Goal: Complete application form

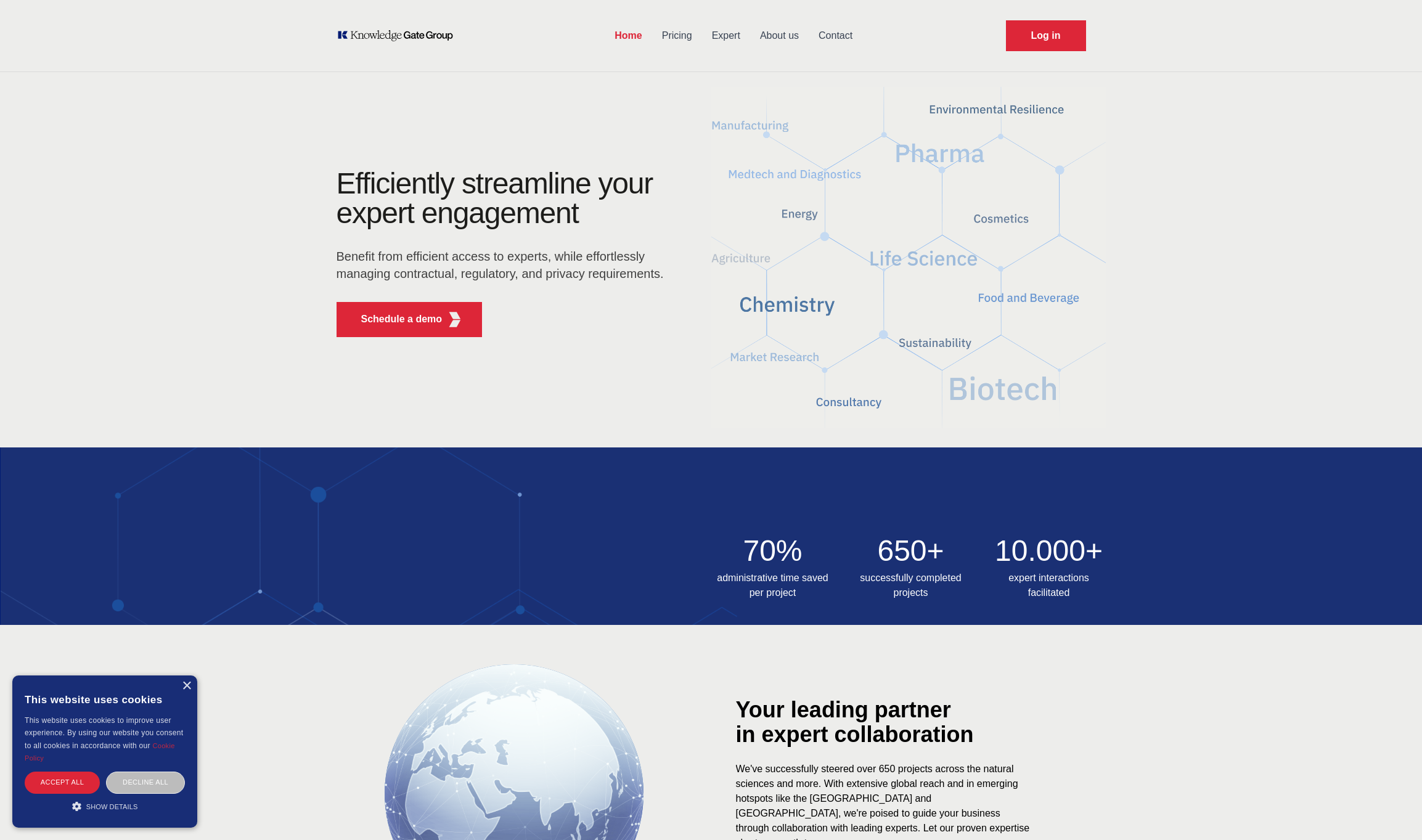
click at [664, 33] on link "Pricing" at bounding box center [677, 35] width 50 height 32
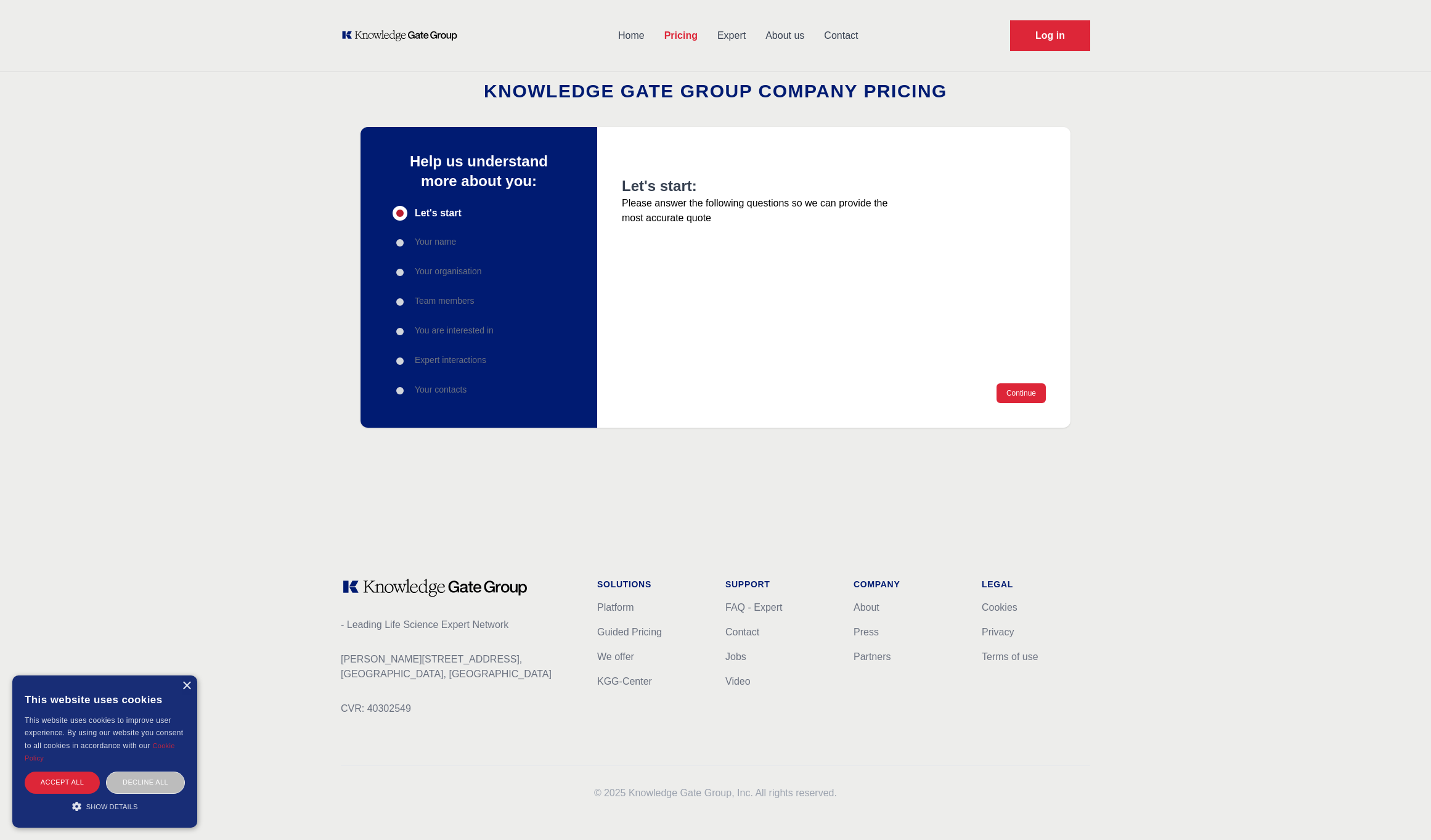
drag, startPoint x: 405, startPoint y: 334, endPoint x: 502, endPoint y: 317, distance: 98.5
click at [405, 334] on div "Progress" at bounding box center [400, 331] width 15 height 15
click at [1029, 394] on button "Continue" at bounding box center [1021, 393] width 49 height 19
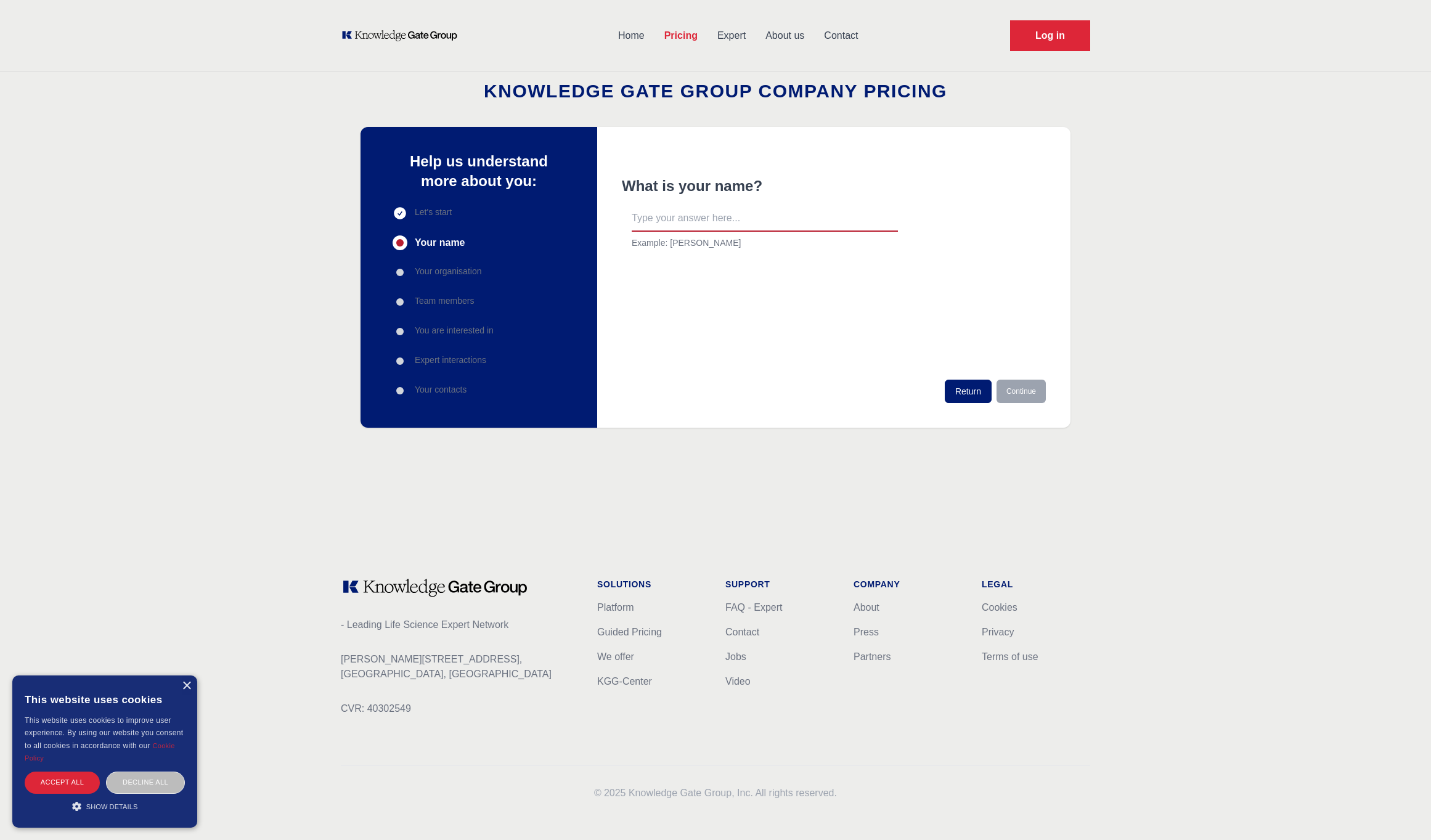
click at [737, 218] on input "text" at bounding box center [765, 218] width 266 height 26
type input "asd"
click at [1028, 394] on button "Continue" at bounding box center [1021, 391] width 49 height 23
drag, startPoint x: 738, startPoint y: 209, endPoint x: 747, endPoint y: 214, distance: 10.3
click at [738, 209] on input "text" at bounding box center [765, 218] width 266 height 26
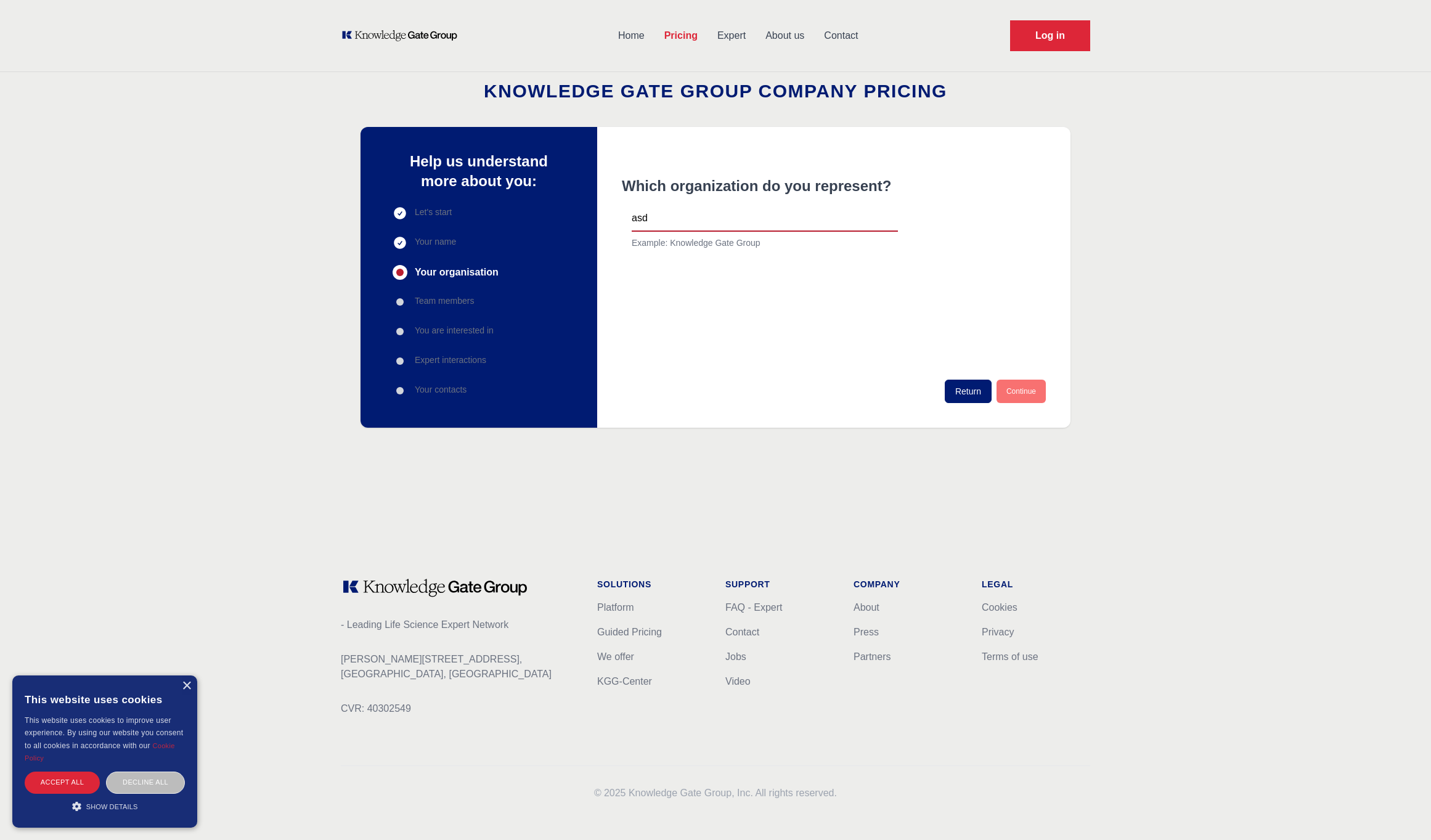
type input "asd"
click at [1032, 387] on button "Continue" at bounding box center [1021, 391] width 49 height 23
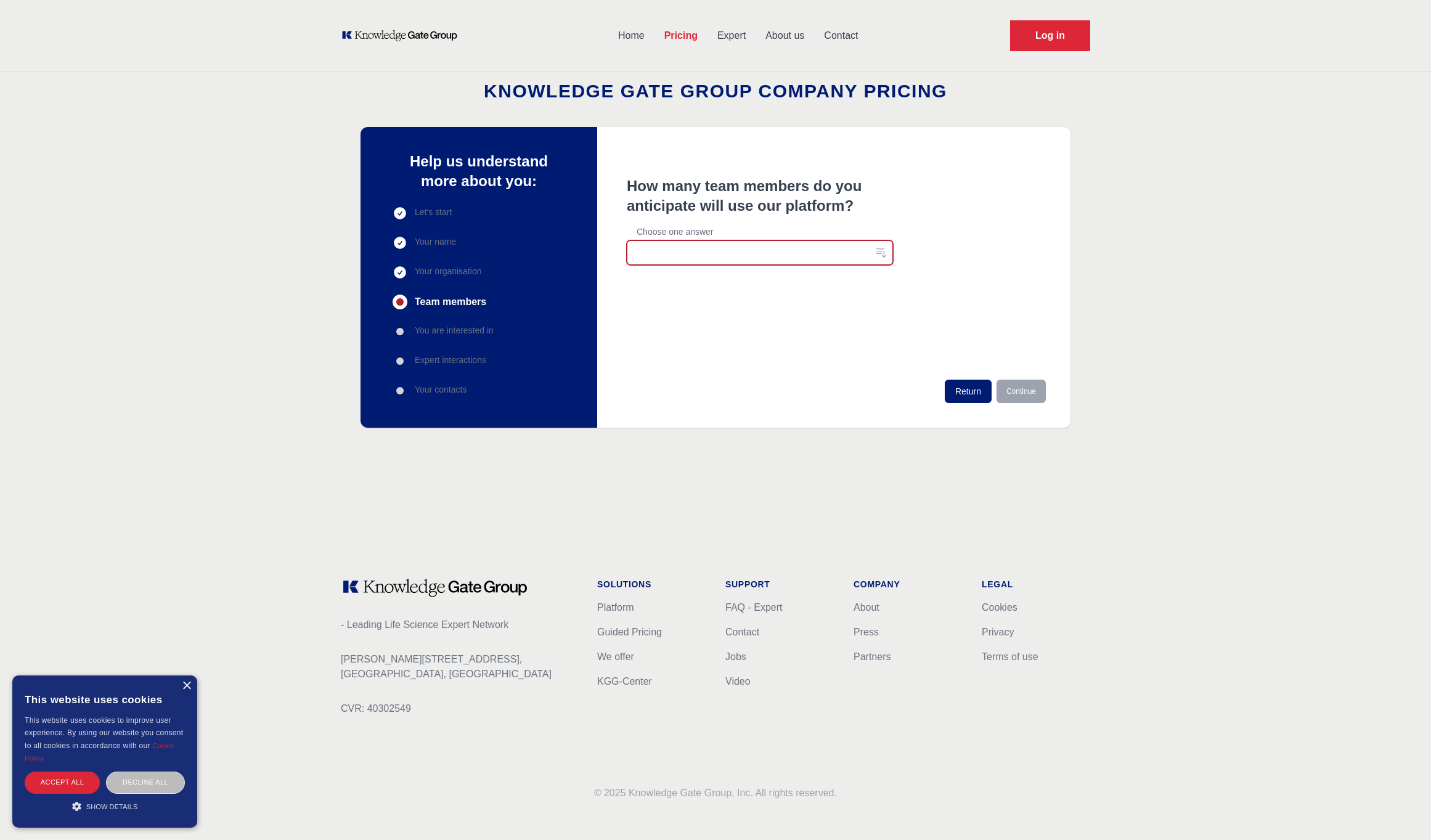
click at [787, 248] on button "button" at bounding box center [760, 252] width 266 height 25
click at [664, 278] on span "1-10" at bounding box center [753, 280] width 236 height 12
click at [1035, 391] on button "Continue" at bounding box center [1021, 391] width 49 height 23
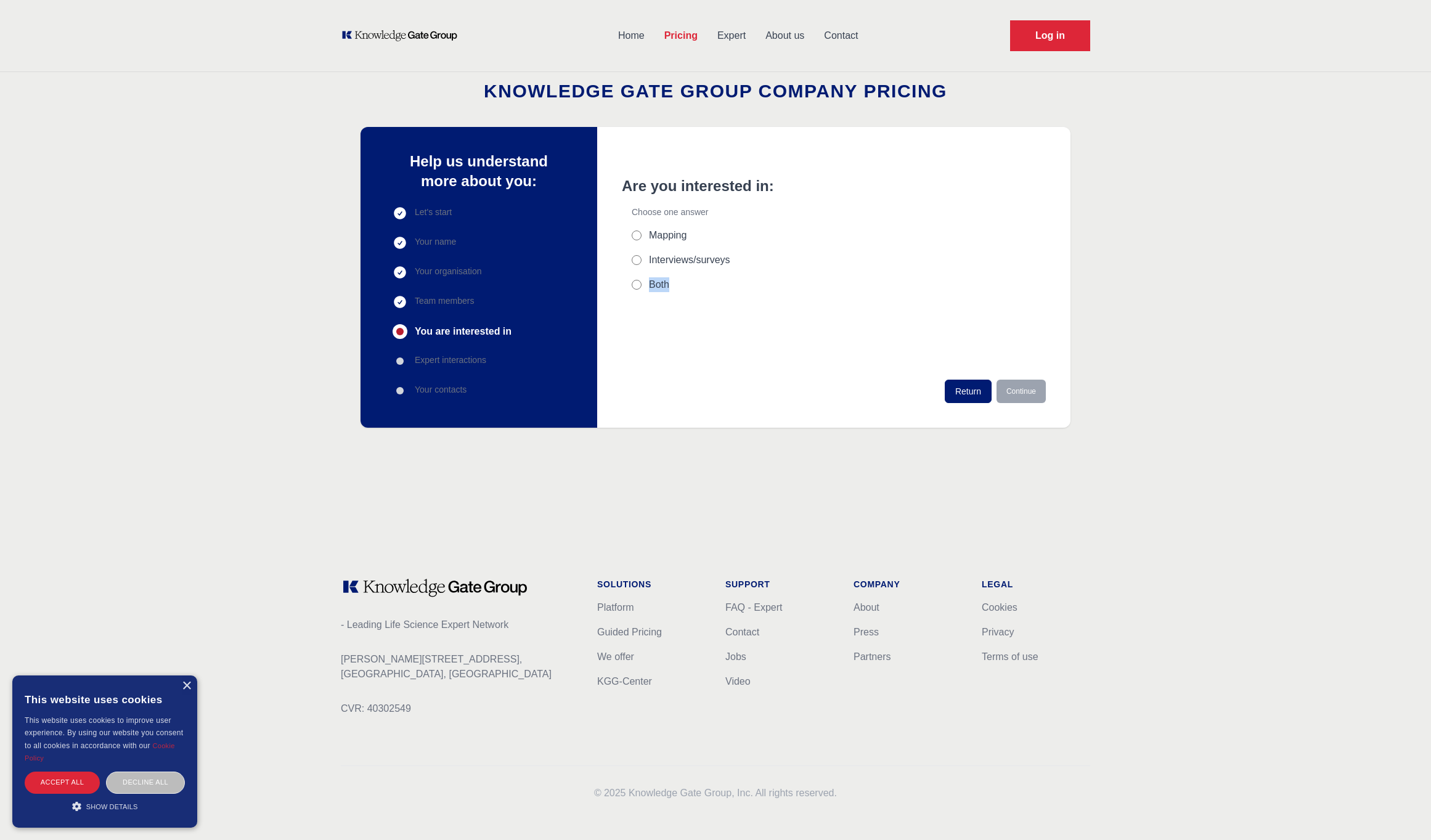
drag, startPoint x: 679, startPoint y: 294, endPoint x: 602, endPoint y: 228, distance: 101.4
click at [640, 282] on div "Are you interested in: Choose one answer Mapping Interviews/surveys Both" at bounding box center [759, 278] width 276 height 203
click at [711, 285] on div "Both" at bounding box center [765, 285] width 266 height 15
drag, startPoint x: 672, startPoint y: 279, endPoint x: 639, endPoint y: 225, distance: 63.3
click at [639, 225] on div "Are you interested in: Choose one answer Mapping Interviews/surveys Both" at bounding box center [759, 278] width 276 height 203
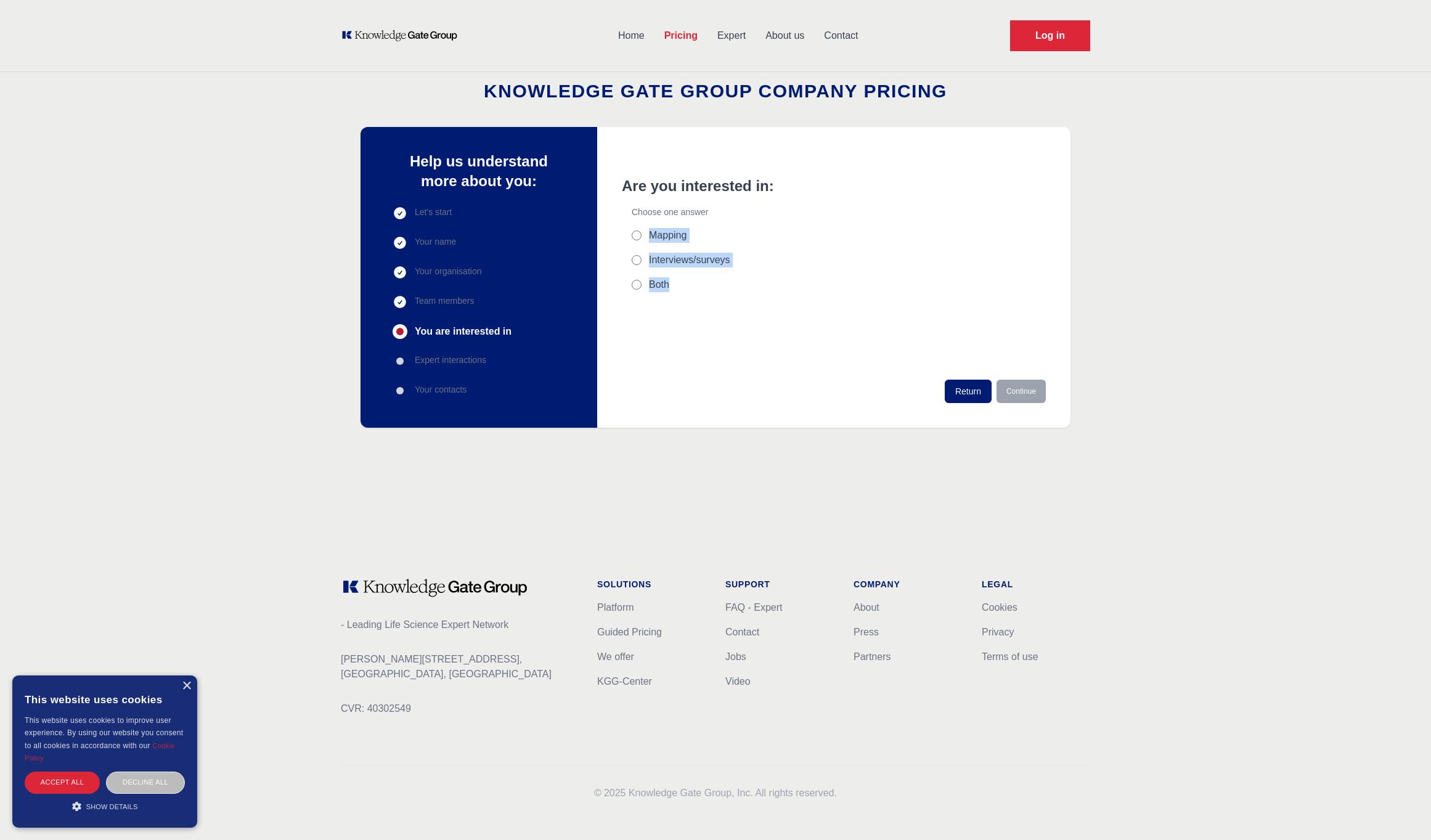
click at [726, 281] on div "Both" at bounding box center [765, 285] width 266 height 15
drag, startPoint x: 695, startPoint y: 260, endPoint x: 705, endPoint y: 275, distance: 18.0
click at [730, 260] on div "Interviews/surveys" at bounding box center [765, 260] width 266 height 15
drag, startPoint x: 665, startPoint y: 262, endPoint x: 646, endPoint y: 263, distance: 19.0
click at [663, 262] on label "Interviews/surveys" at bounding box center [690, 260] width 82 height 15
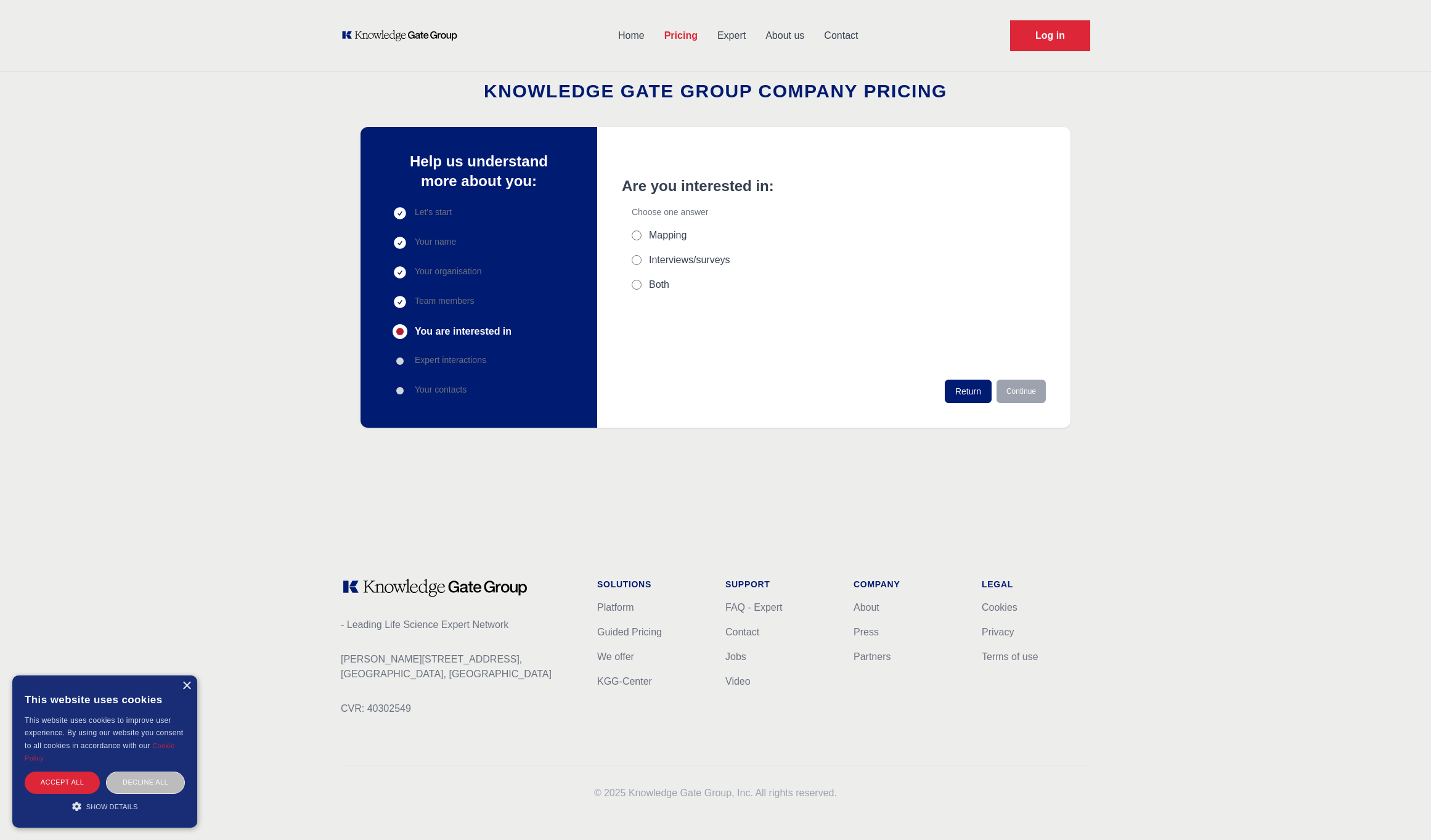
click at [642, 262] on input "Interviews/surveys" at bounding box center [637, 260] width 10 height 10
radio input "true"
click at [677, 263] on label "Interviews/surveys" at bounding box center [690, 260] width 82 height 15
click at [642, 263] on input "Interviews/surveys" at bounding box center [637, 260] width 10 height 10
click at [647, 230] on div "Mapping" at bounding box center [765, 236] width 266 height 15
